Goal: Information Seeking & Learning: Learn about a topic

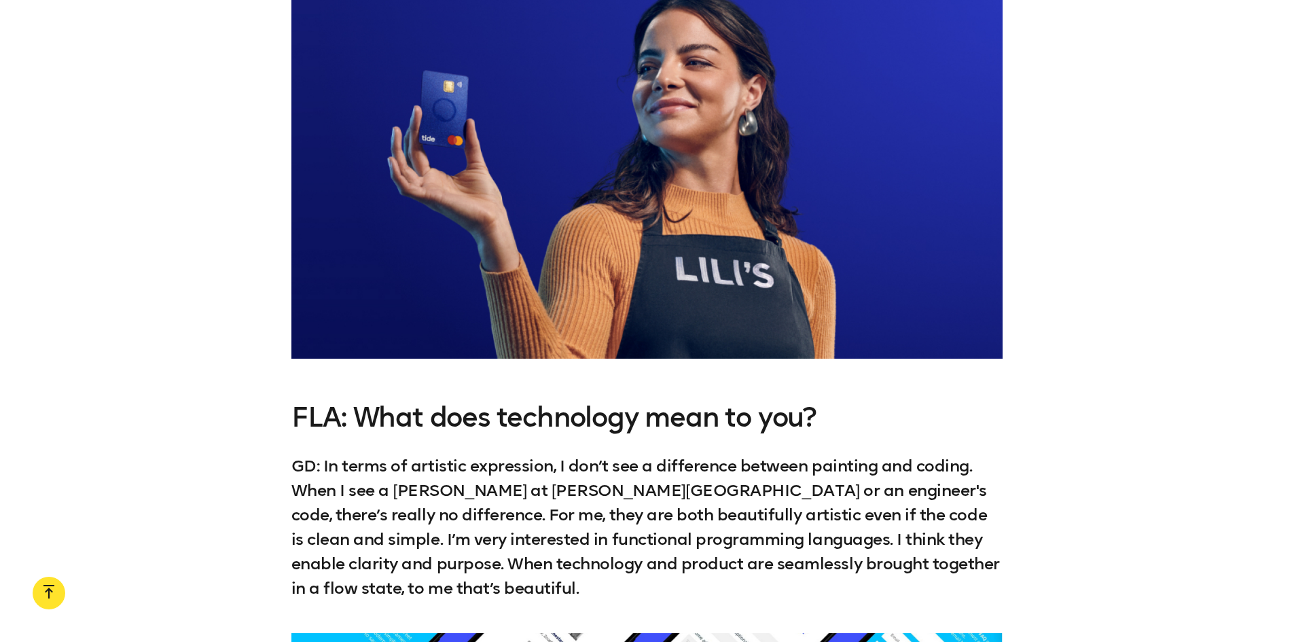
scroll to position [1766, 0]
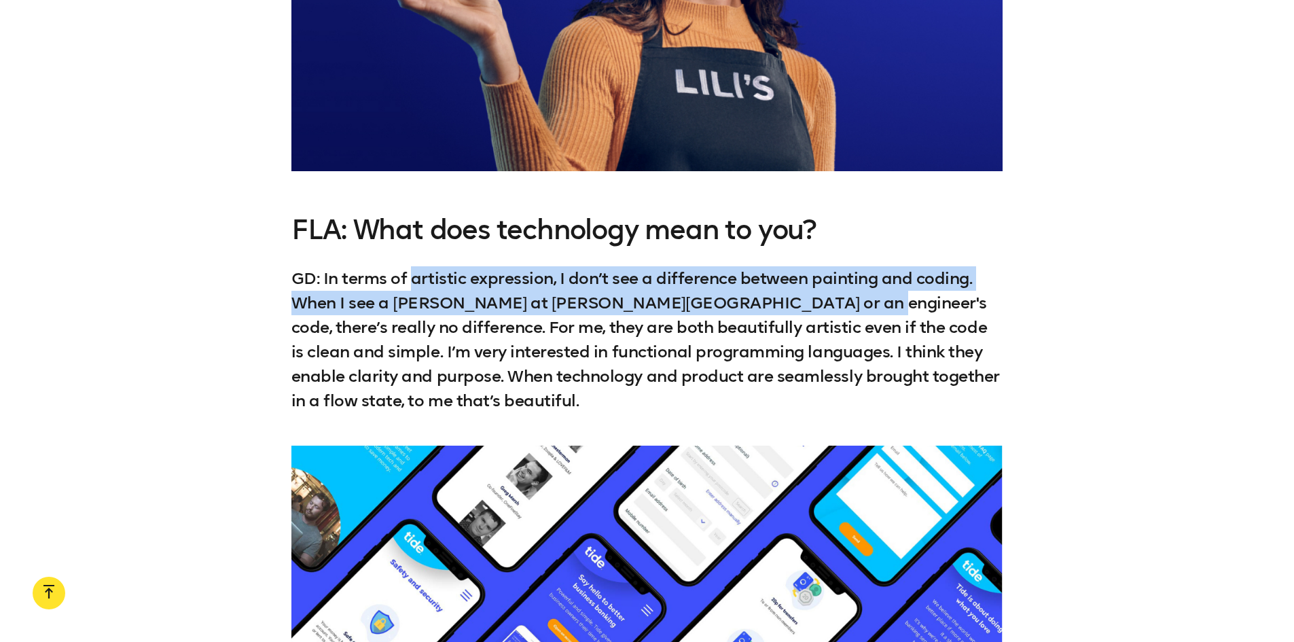
drag, startPoint x: 416, startPoint y: 250, endPoint x: 811, endPoint y: 283, distance: 395.9
click at [811, 283] on p "GD: In terms of artistic expression, I don’t see a difference between painting …" at bounding box center [647, 339] width 712 height 147
click at [708, 280] on p "GD: In terms of artistic expression, I don’t see a difference between painting …" at bounding box center [647, 339] width 712 height 147
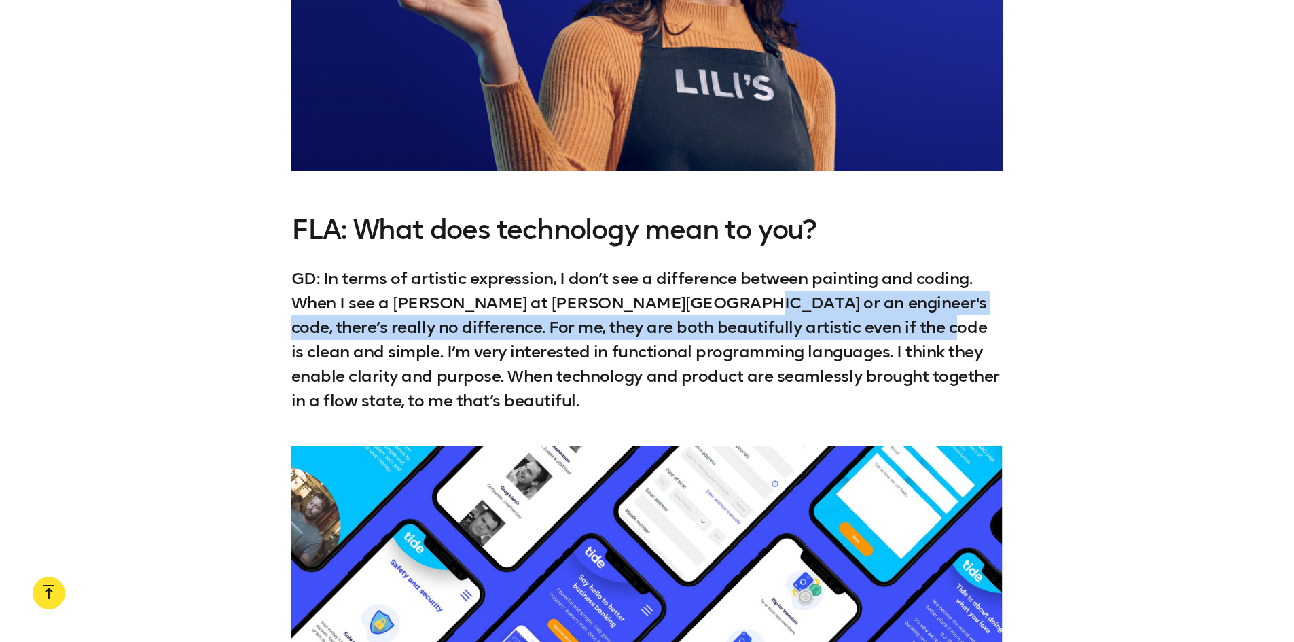
drag, startPoint x: 705, startPoint y: 281, endPoint x: 864, endPoint y: 308, distance: 161.8
click at [864, 308] on p "GD: In terms of artistic expression, I don’t see a difference between painting …" at bounding box center [647, 339] width 712 height 147
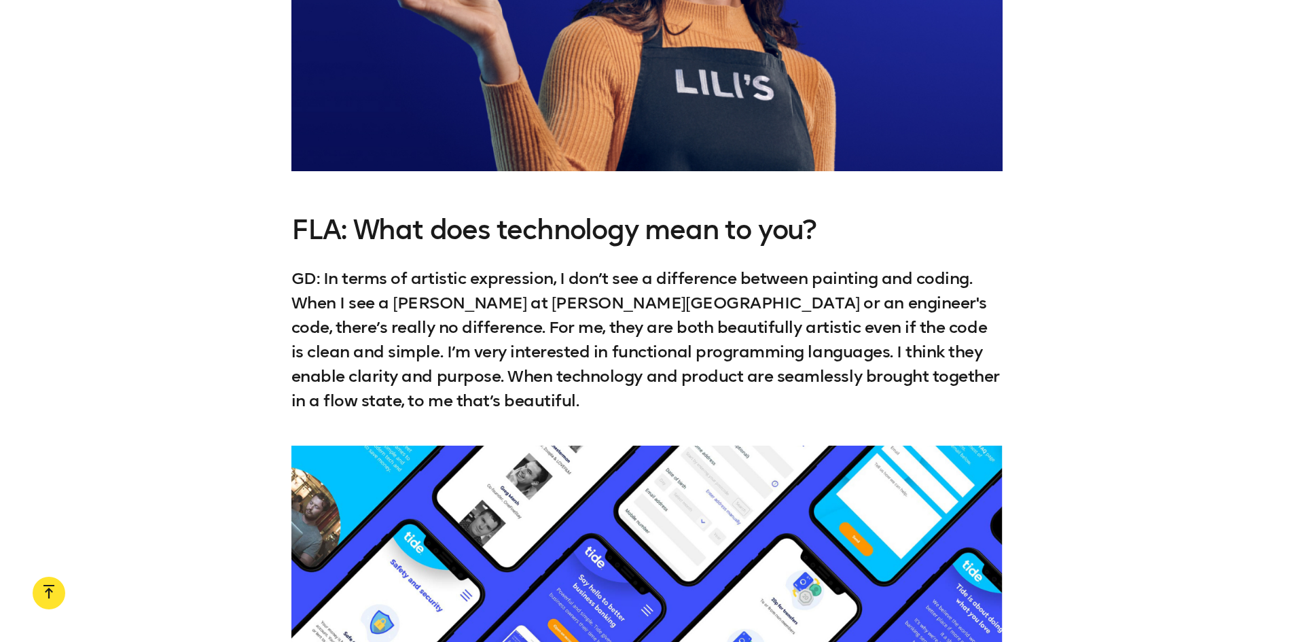
click at [687, 321] on p "GD: In terms of artistic expression, I don’t see a difference between painting …" at bounding box center [647, 339] width 712 height 147
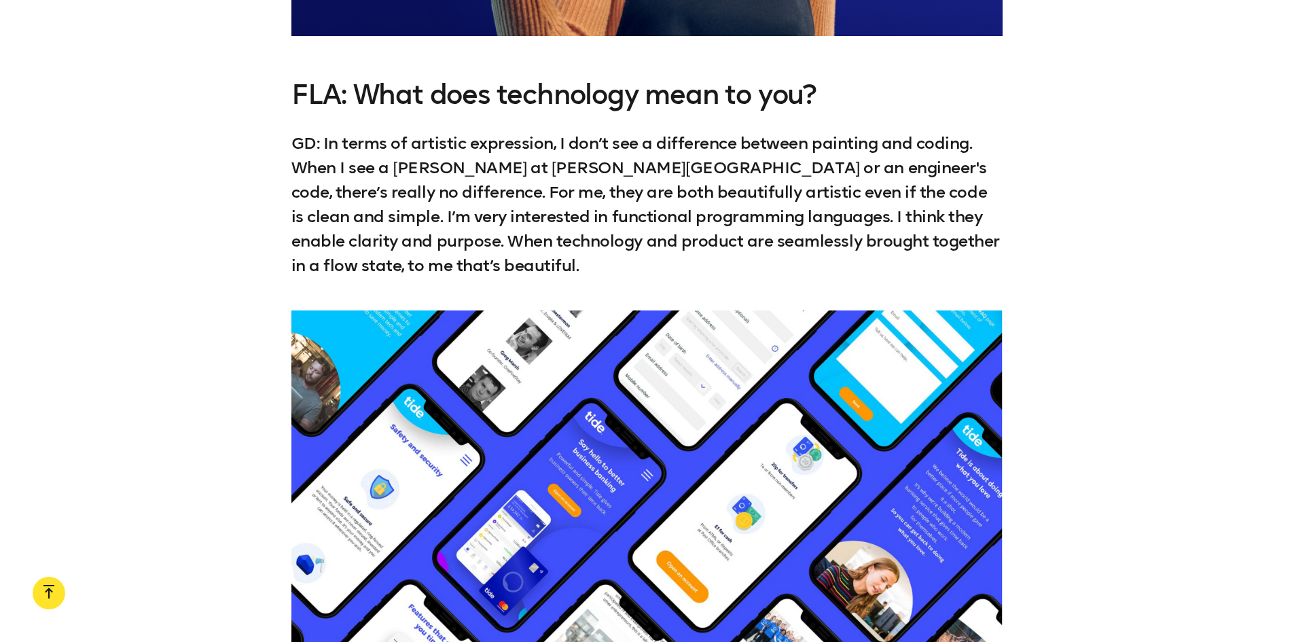
scroll to position [1901, 0]
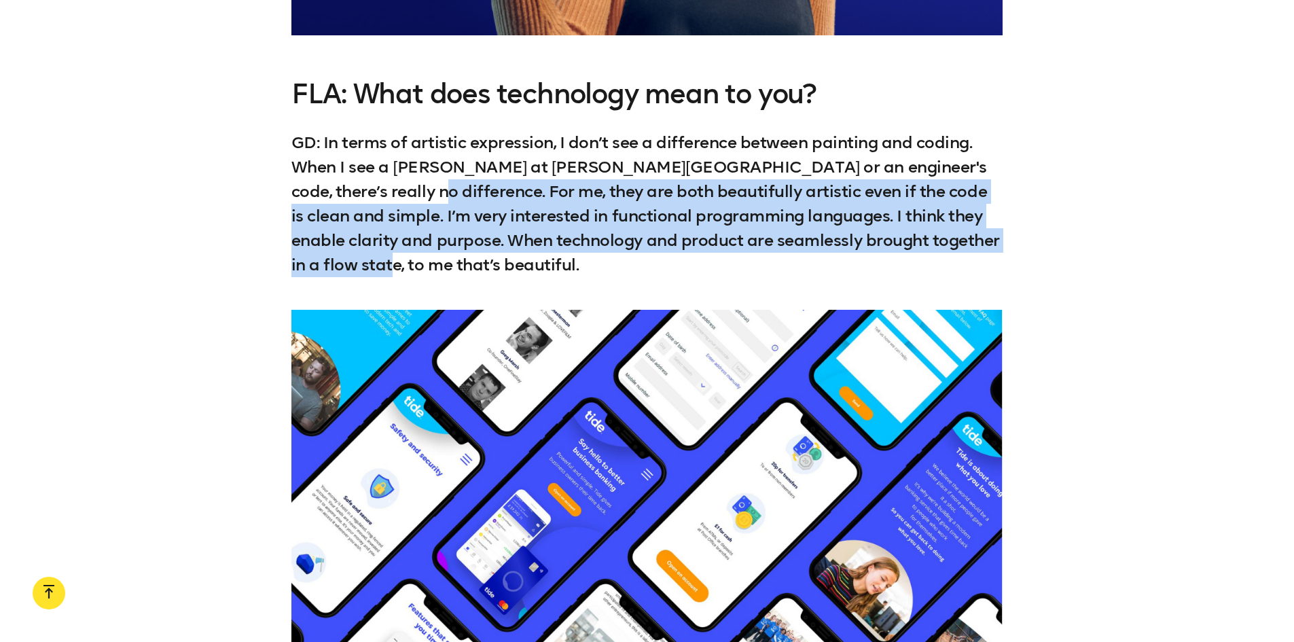
drag, startPoint x: 496, startPoint y: 227, endPoint x: 356, endPoint y: 176, distance: 148.9
click at [356, 176] on p "GD: In terms of artistic expression, I don’t see a difference between painting …" at bounding box center [647, 203] width 712 height 147
click at [509, 175] on p "GD: In terms of artistic expression, I don’t see a difference between painting …" at bounding box center [647, 203] width 712 height 147
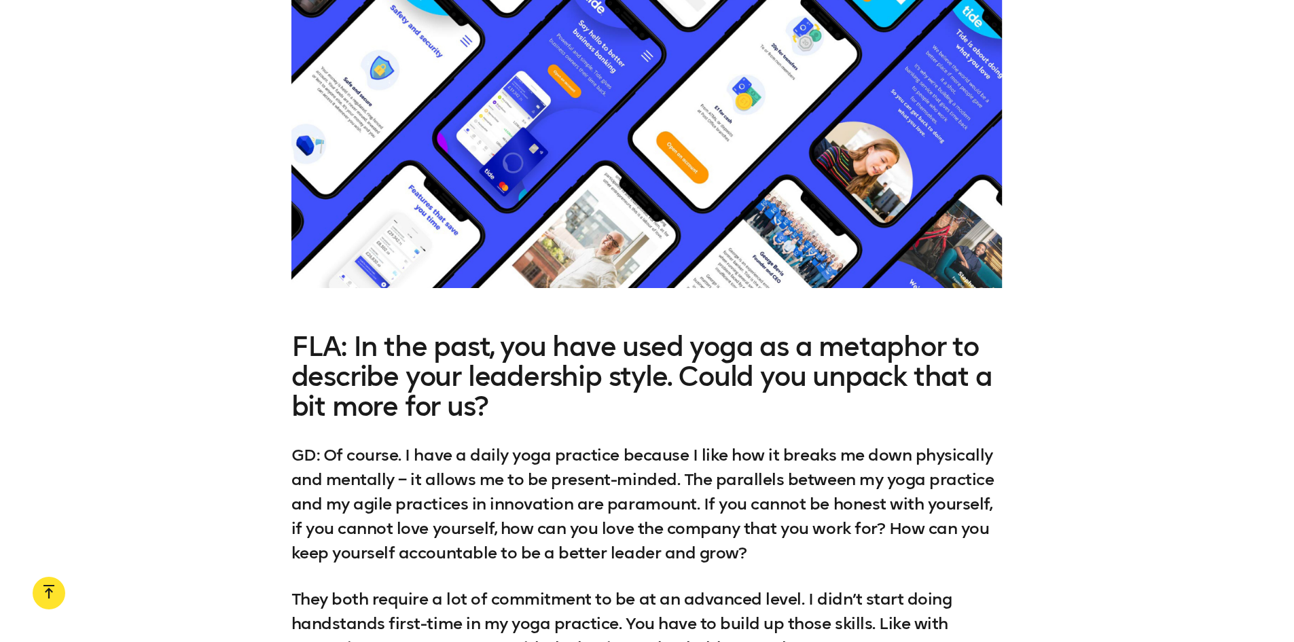
scroll to position [2513, 0]
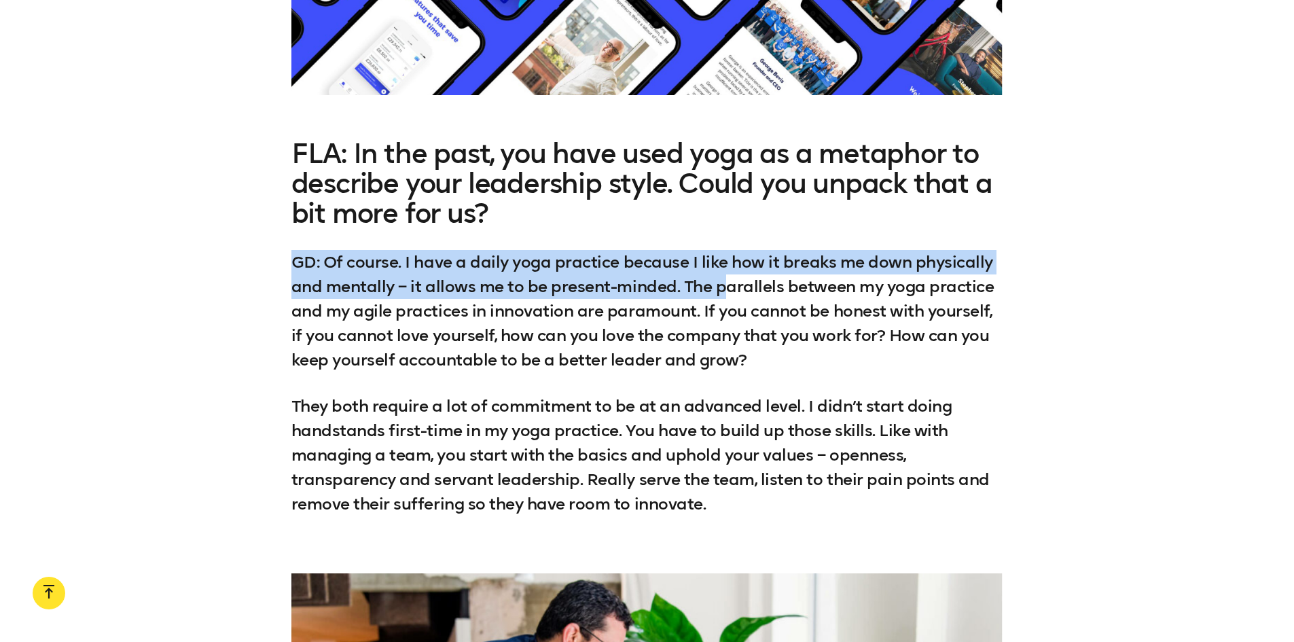
drag, startPoint x: 272, startPoint y: 238, endPoint x: 729, endPoint y: 247, distance: 457.1
click at [729, 247] on div "FLA: In the past, you have used yoga as a metaphor to describe your leadership …" at bounding box center [647, 340] width 1294 height 402
click at [604, 250] on p "GD: Of course. I have a daily yoga practice because I like how it breaks me dow…" at bounding box center [647, 311] width 712 height 122
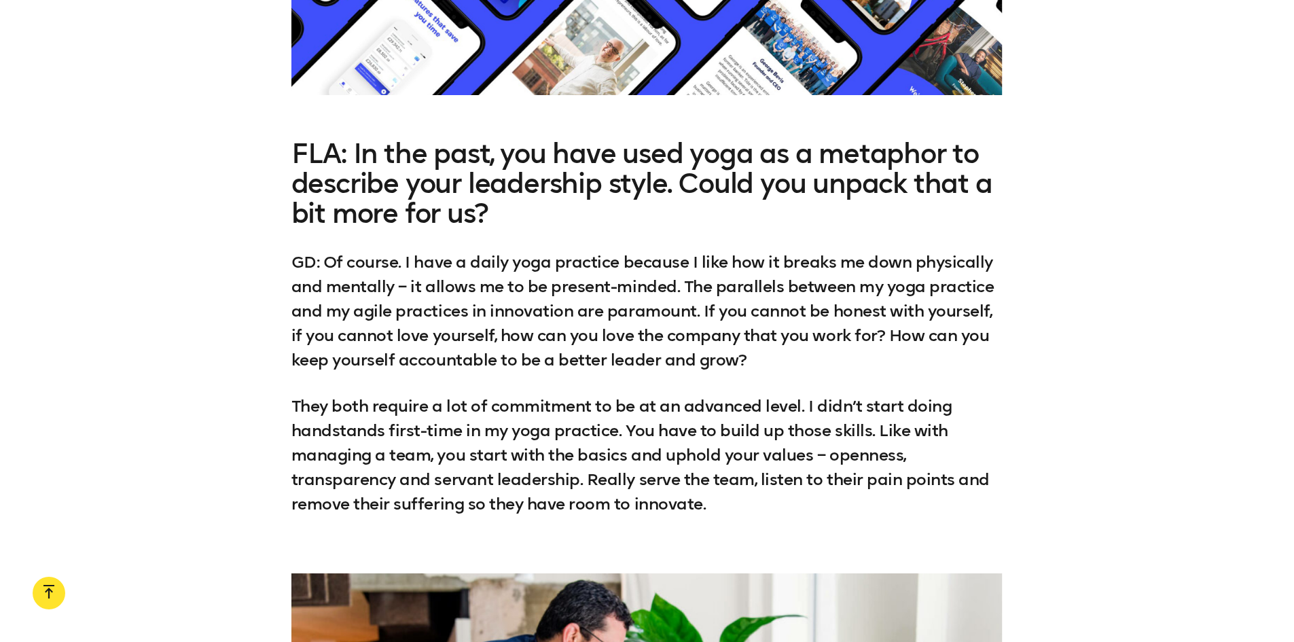
drag, startPoint x: 724, startPoint y: 236, endPoint x: 982, endPoint y: 323, distance: 272.1
click at [982, 323] on p "GD: Of course. I have a daily yoga practice because I like how it breaks me dow…" at bounding box center [647, 311] width 712 height 122
click at [913, 295] on p "GD: Of course. I have a daily yoga practice because I like how it breaks me dow…" at bounding box center [647, 311] width 712 height 122
drag, startPoint x: 505, startPoint y: 276, endPoint x: 915, endPoint y: 322, distance: 412.0
click at [915, 322] on p "GD: Of course. I have a daily yoga practice because I like how it breaks me dow…" at bounding box center [647, 311] width 712 height 122
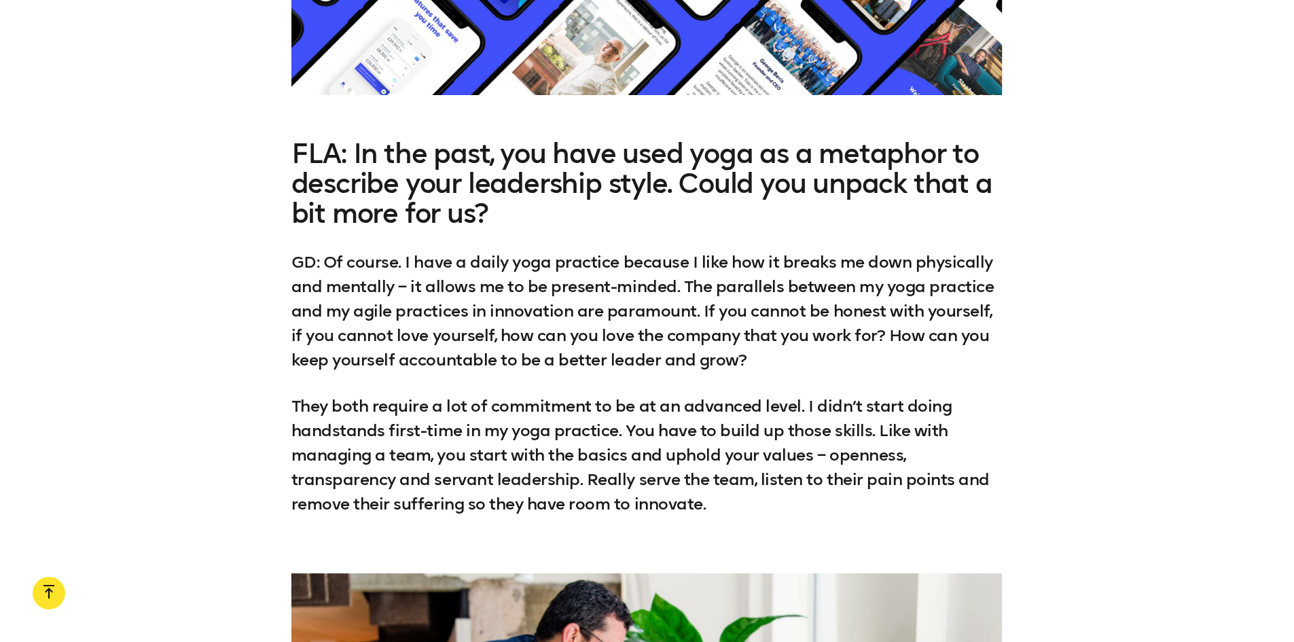
click at [761, 278] on p "GD: Of course. I have a daily yoga practice because I like how it breaks me dow…" at bounding box center [647, 311] width 712 height 122
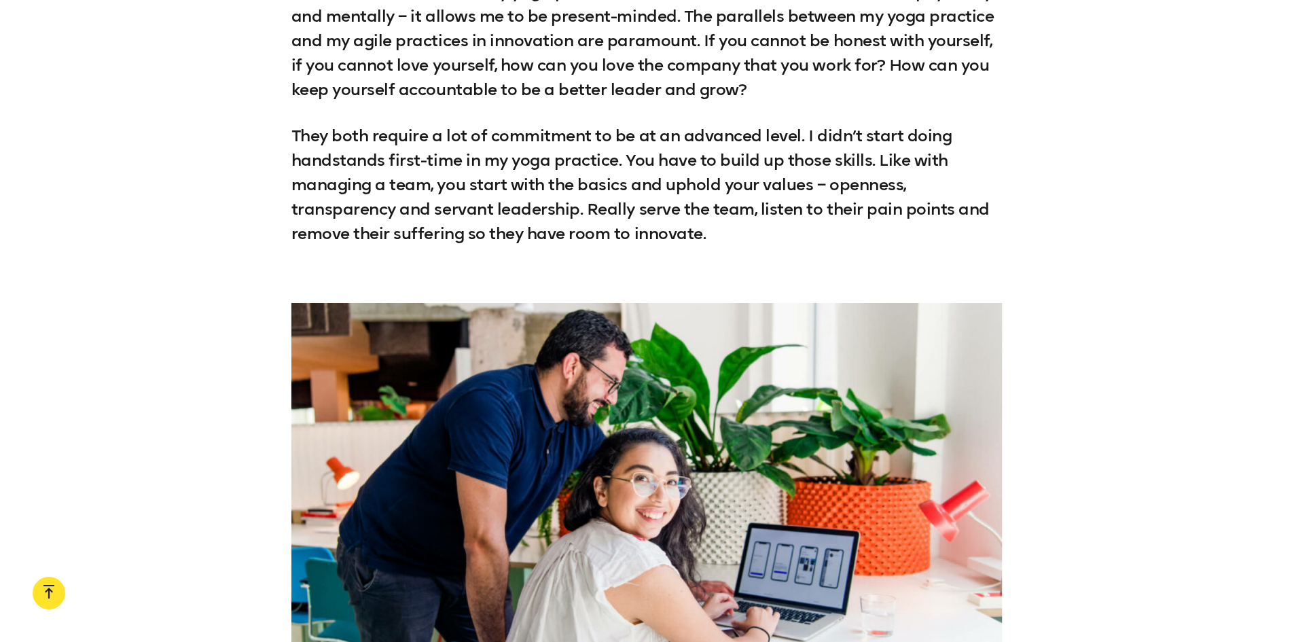
scroll to position [2784, 0]
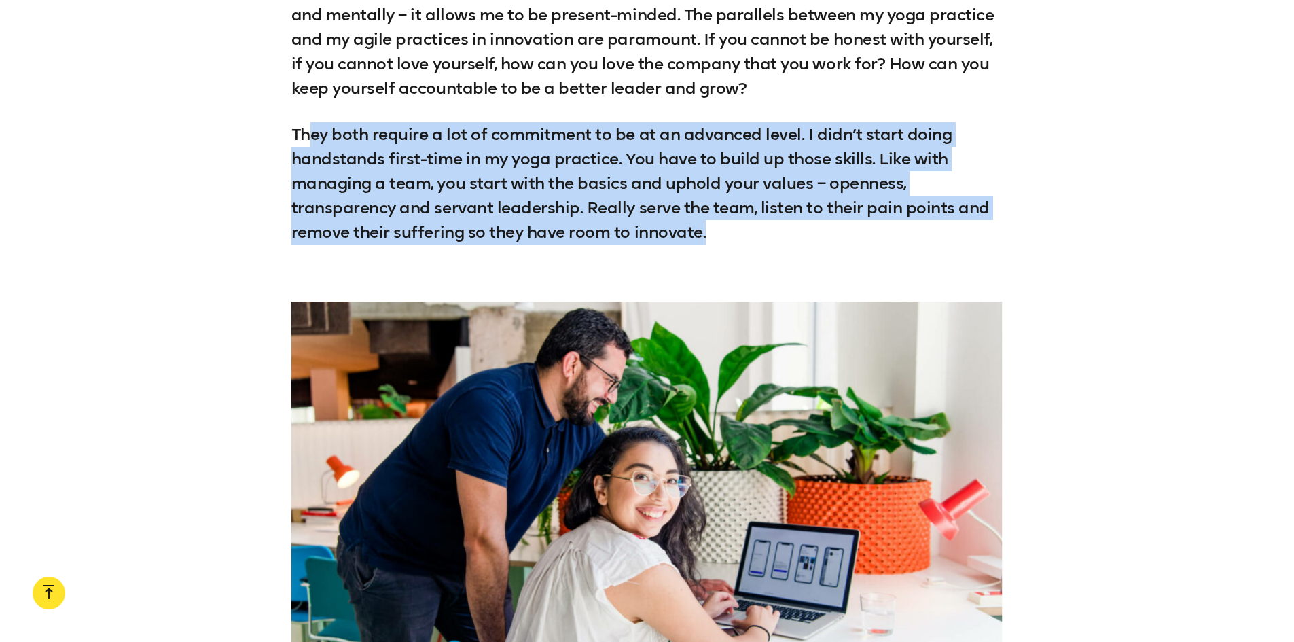
drag, startPoint x: 310, startPoint y: 107, endPoint x: 991, endPoint y: 198, distance: 686.6
click at [991, 198] on p "They both require a lot of commitment to be at an advanced level. I didn’t star…" at bounding box center [647, 195] width 712 height 147
click at [722, 198] on p "They both require a lot of commitment to be at an advanced level. I didn’t star…" at bounding box center [647, 195] width 712 height 147
drag, startPoint x: 772, startPoint y: 208, endPoint x: 291, endPoint y: 103, distance: 492.2
click at [291, 103] on div "FLA: In the past, you have used yoga as a metaphor to describe your leadership …" at bounding box center [647, 68] width 1294 height 402
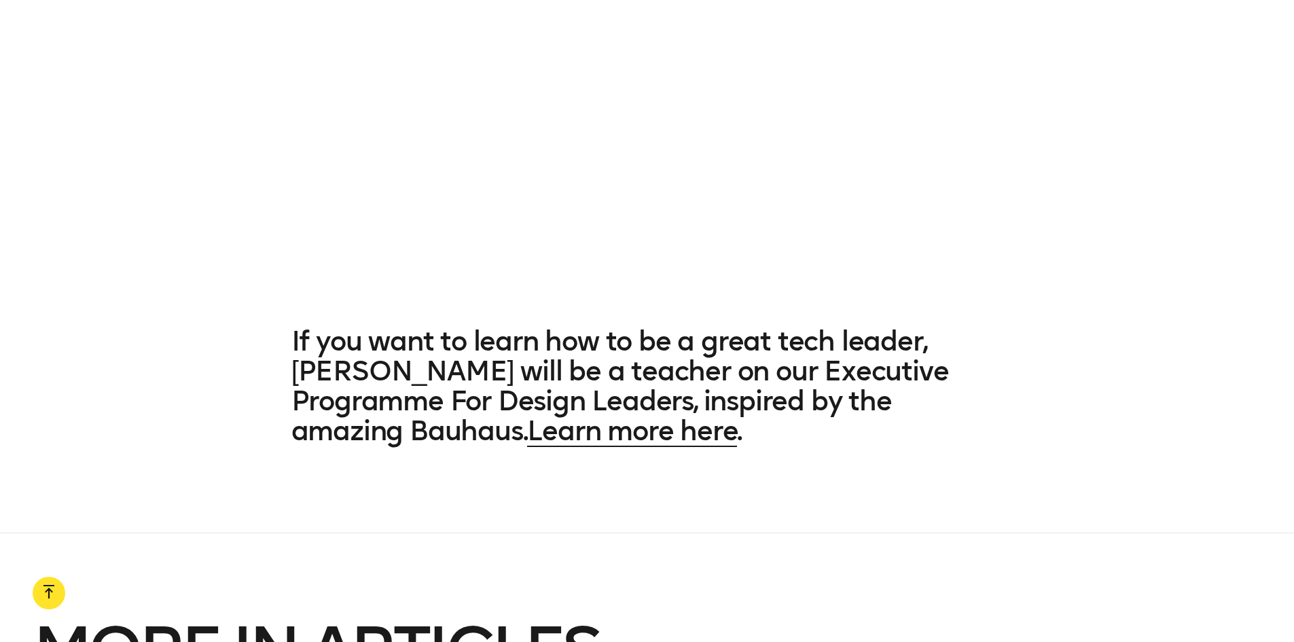
scroll to position [5772, 0]
